Goal: Task Accomplishment & Management: Manage account settings

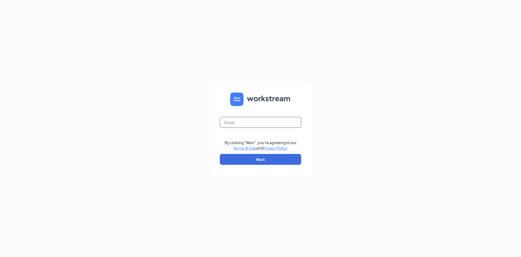
click at [272, 124] on input "text" at bounding box center [260, 122] width 81 height 11
type input "jmoorewendysgm@yahoo.com"
click at [265, 158] on button "Next" at bounding box center [260, 159] width 81 height 11
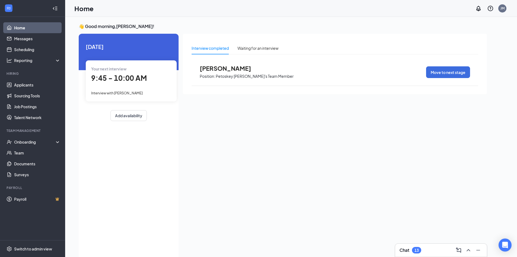
click at [222, 69] on span "[PERSON_NAME]" at bounding box center [230, 68] width 60 height 7
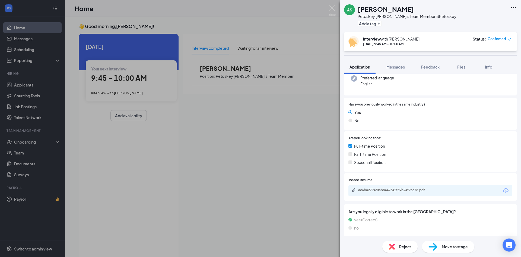
scroll to position [58, 0]
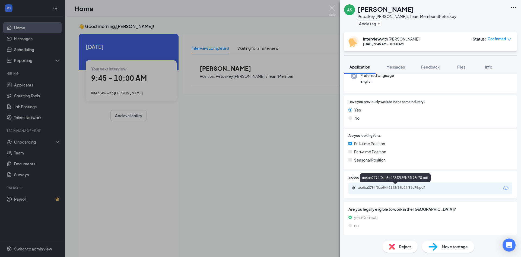
click at [398, 188] on div "ac6ba2794f0ab8442342f39b24f96c78.pdf" at bounding box center [396, 187] width 76 height 4
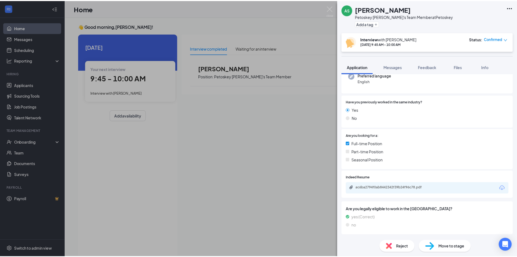
scroll to position [56, 0]
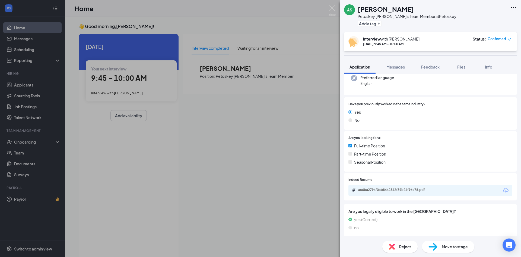
click at [334, 5] on div "AS [PERSON_NAME] [PERSON_NAME]'s Team Member at Petoskey Add a tag Interview wi…" at bounding box center [260, 128] width 521 height 257
